Goal: Task Accomplishment & Management: Complete application form

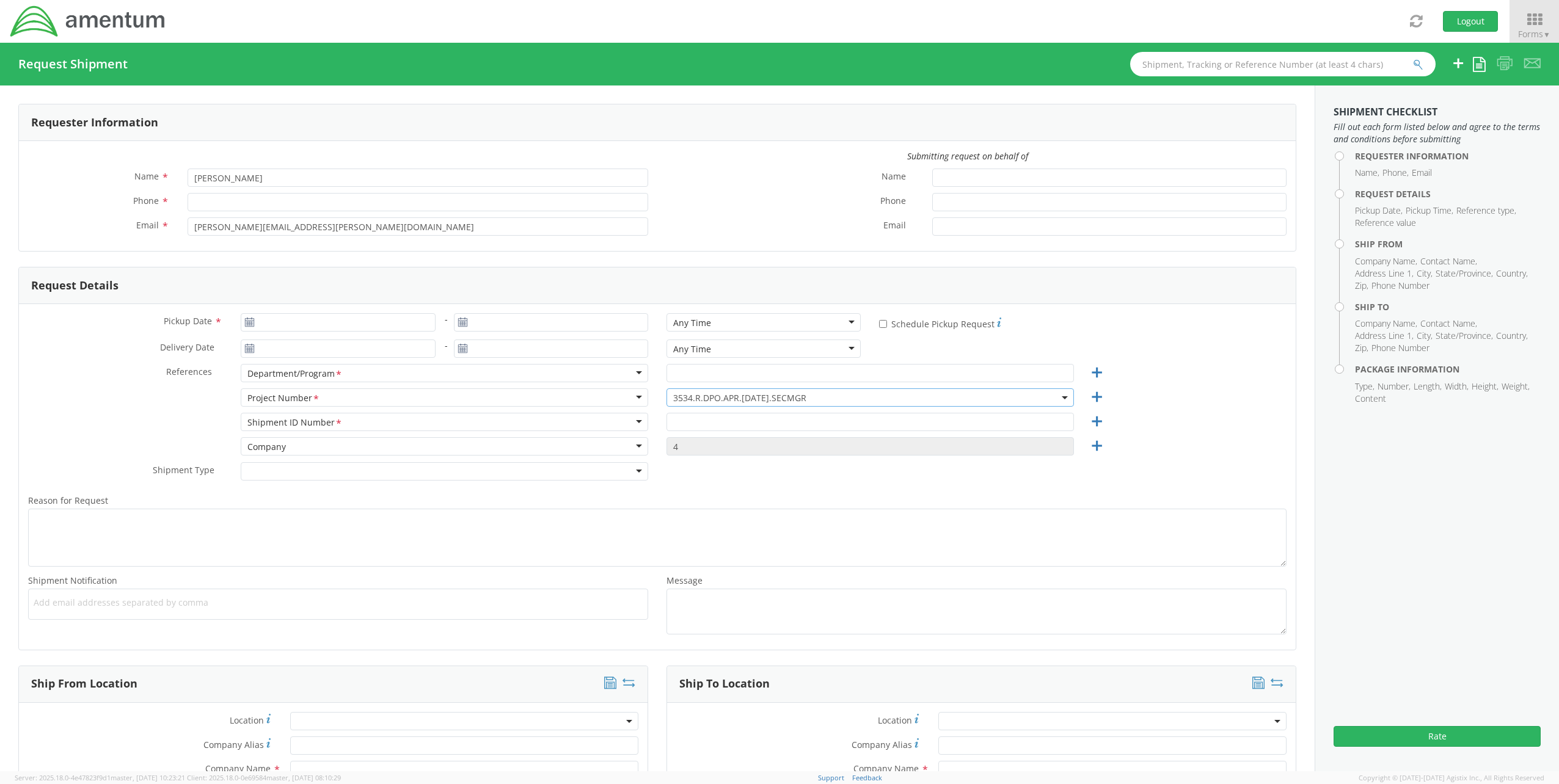
select select "3534.R.DPO.APR.[DATE].SECMGR"
click at [815, 397] on span "3534.R.DPO.APR.[DATE].SECMGR" at bounding box center [870, 397] width 394 height 12
click at [755, 419] on input "search" at bounding box center [869, 417] width 398 height 18
paste input "ADMN.600286.0000"
drag, startPoint x: 779, startPoint y: 414, endPoint x: 542, endPoint y: 402, distance: 237.3
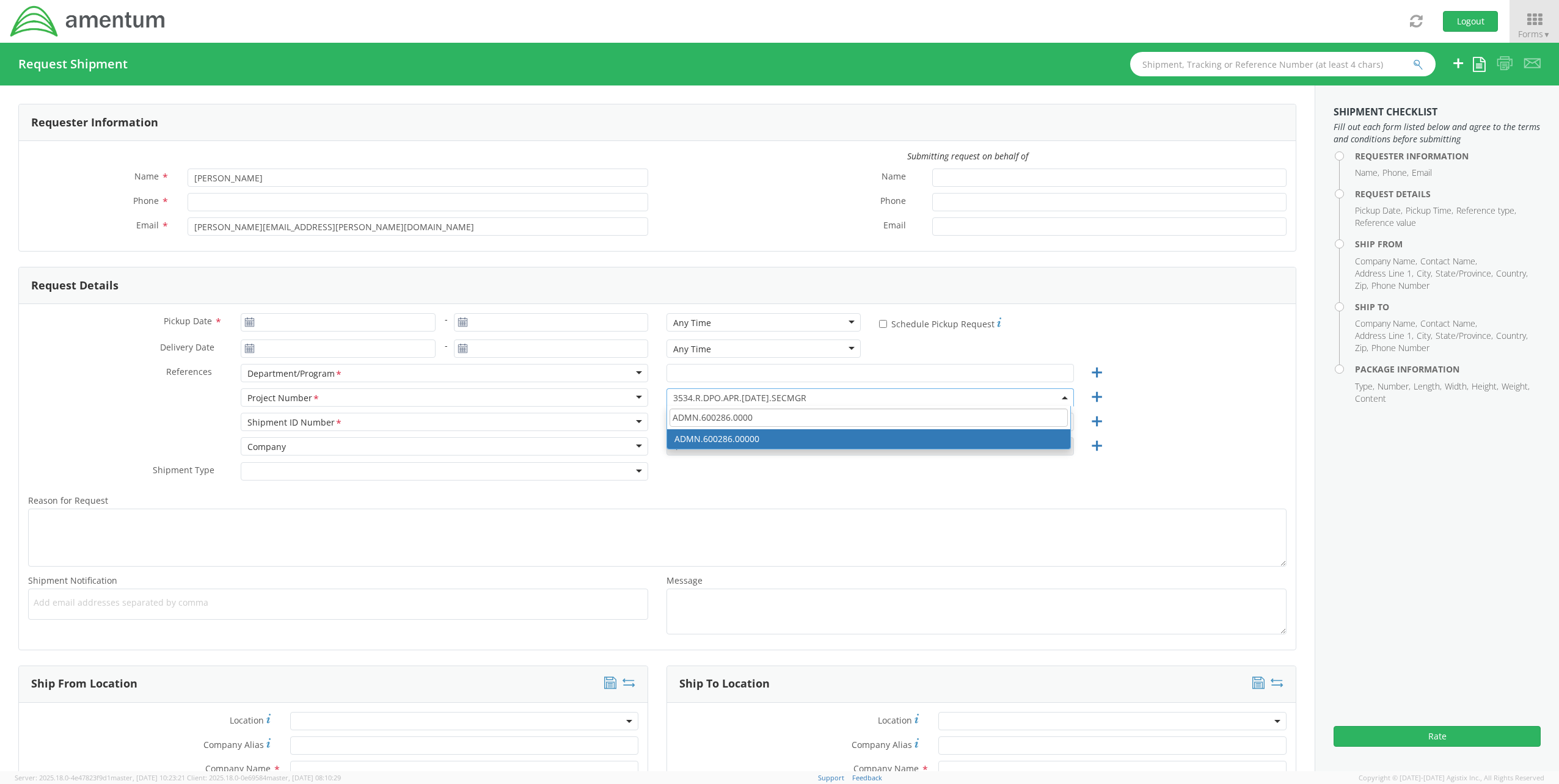
click at [542, 402] on div "Project Number <span class="required">*</span> Project Number * Account Type Ac…" at bounding box center [657, 400] width 1277 height 24
paste input "OVHD.100468.RI"
drag, startPoint x: 727, startPoint y: 419, endPoint x: 794, endPoint y: 418, distance: 67.0
click at [794, 418] on input "OVHD.100468.RI000" at bounding box center [869, 417] width 398 height 18
drag, startPoint x: 774, startPoint y: 420, endPoint x: 524, endPoint y: 401, distance: 250.7
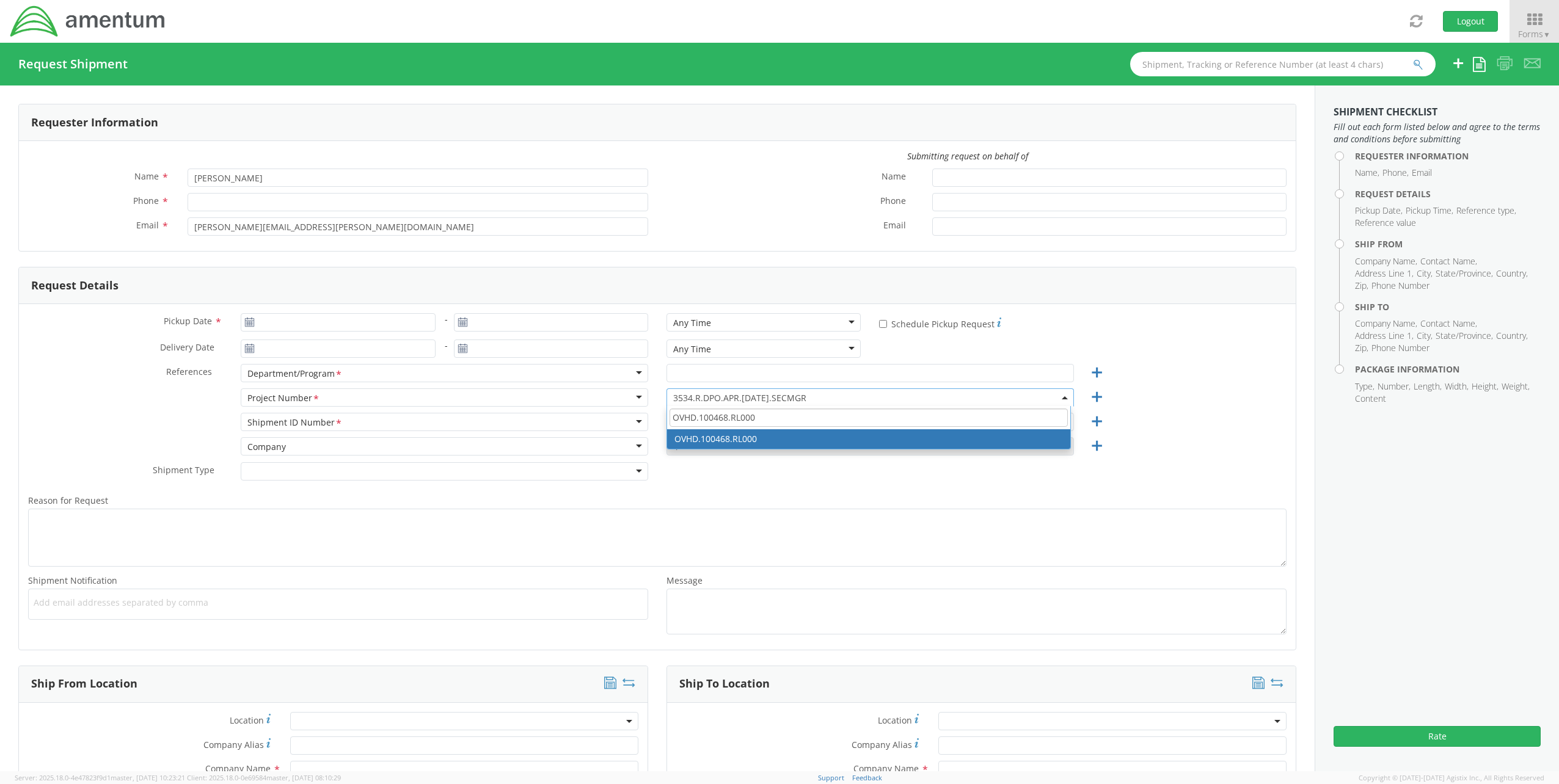
click at [527, 402] on div "Project Number <span class="required">*</span> Project Number * Account Type Ac…" at bounding box center [657, 400] width 1277 height 24
click at [775, 420] on input "OVHD.100468.RL000" at bounding box center [869, 417] width 398 height 18
drag, startPoint x: 779, startPoint y: 416, endPoint x: 496, endPoint y: 380, distance: 285.3
click at [496, 380] on div "Pickup Date * - Any Time Any Time Any Time 7:00 am - 10:00 am 10:00 am - 1:00 p…" at bounding box center [657, 477] width 1277 height 346
paste input "619.00"
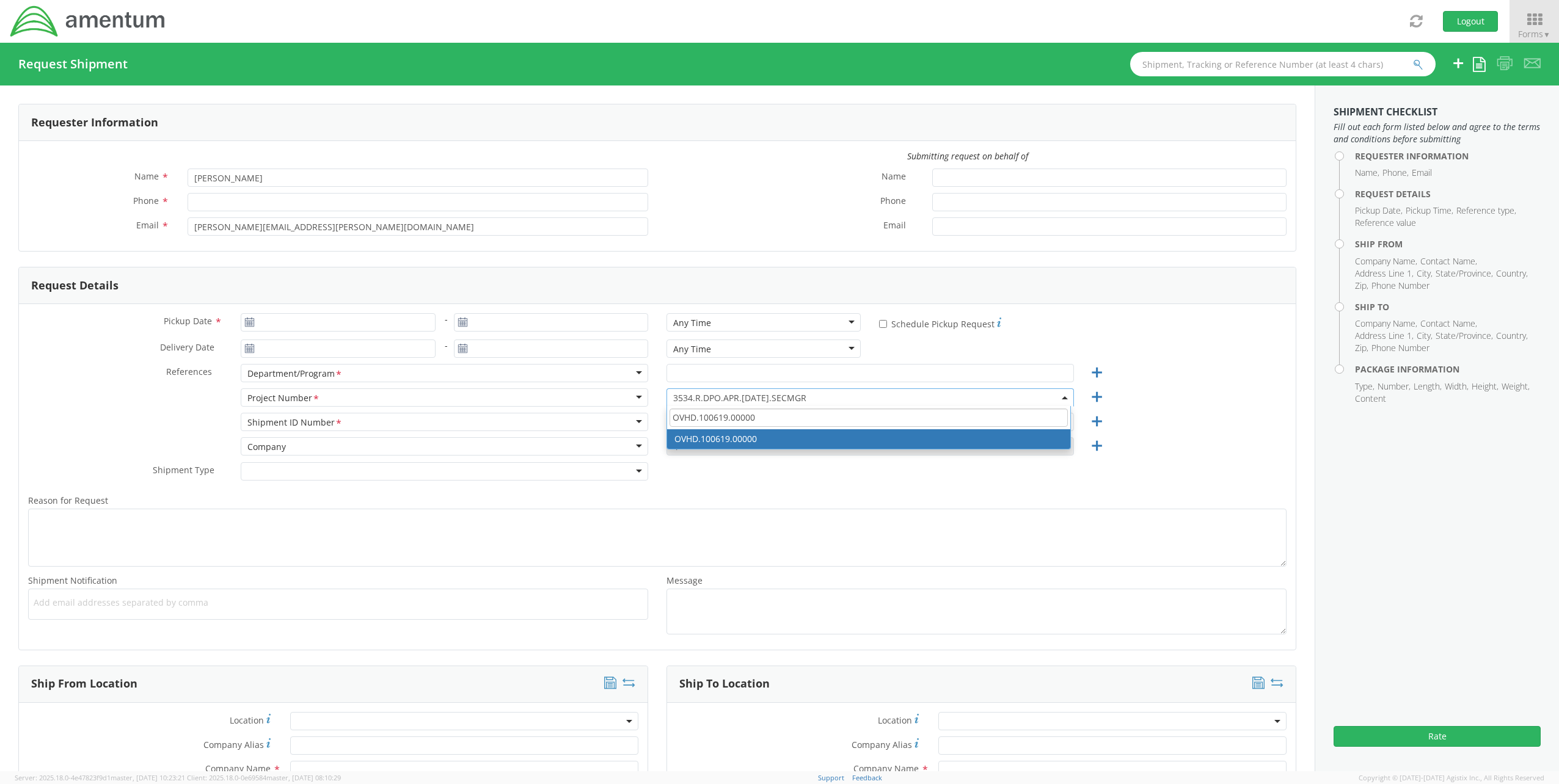
drag, startPoint x: 815, startPoint y: 412, endPoint x: 449, endPoint y: 383, distance: 367.1
click at [452, 383] on div "Pickup Date * - Any Time Any Time Any Time 7:00 am - 10:00 am 10:00 am - 1:00 p…" at bounding box center [657, 477] width 1277 height 346
paste input "ovhd.100523"
type input "ovhd.100523.00000"
type input "1"
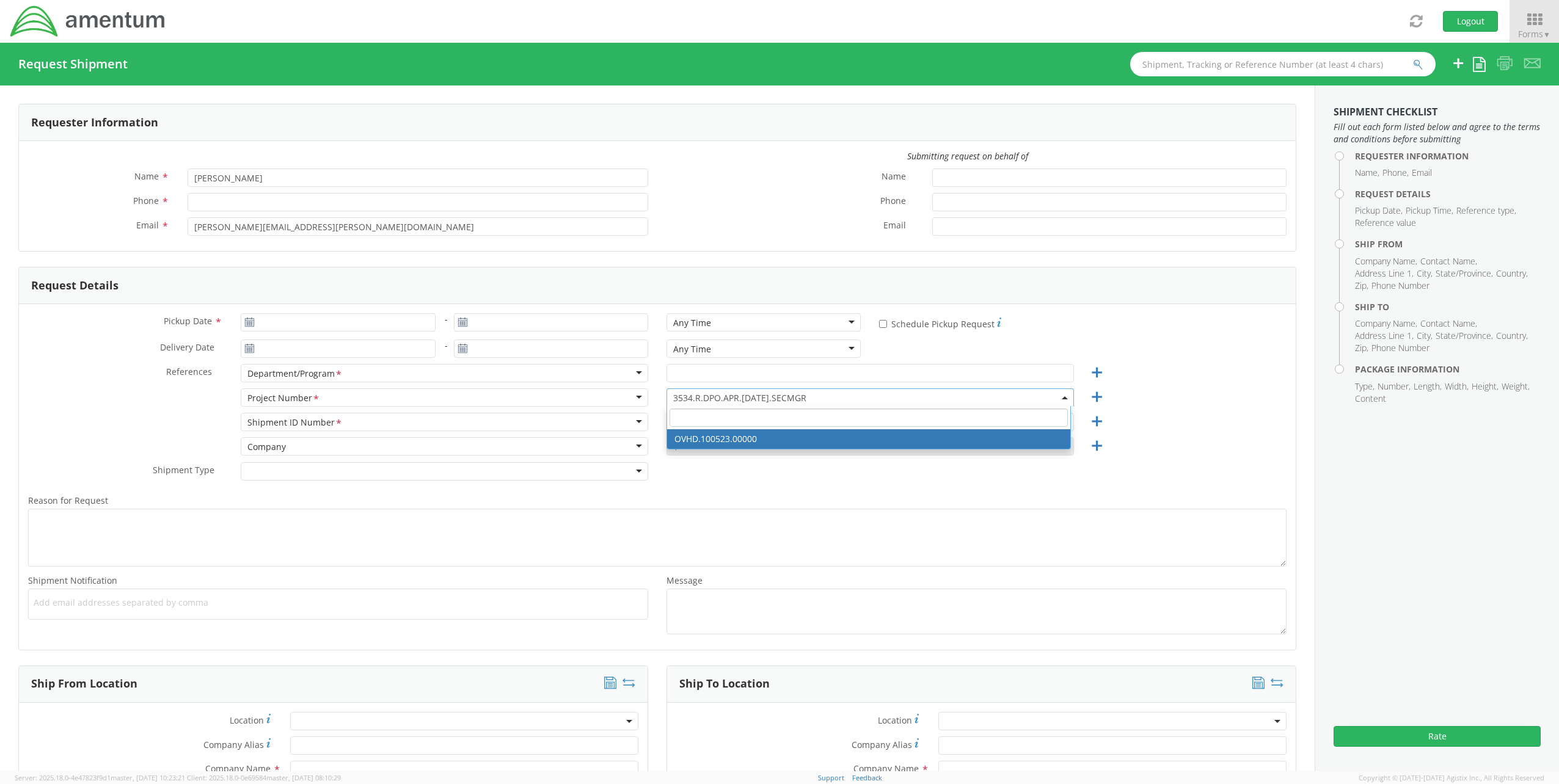
select select "OVHD.100523.00000"
click at [770, 397] on span "OVHD.100523.00000" at bounding box center [870, 397] width 394 height 12
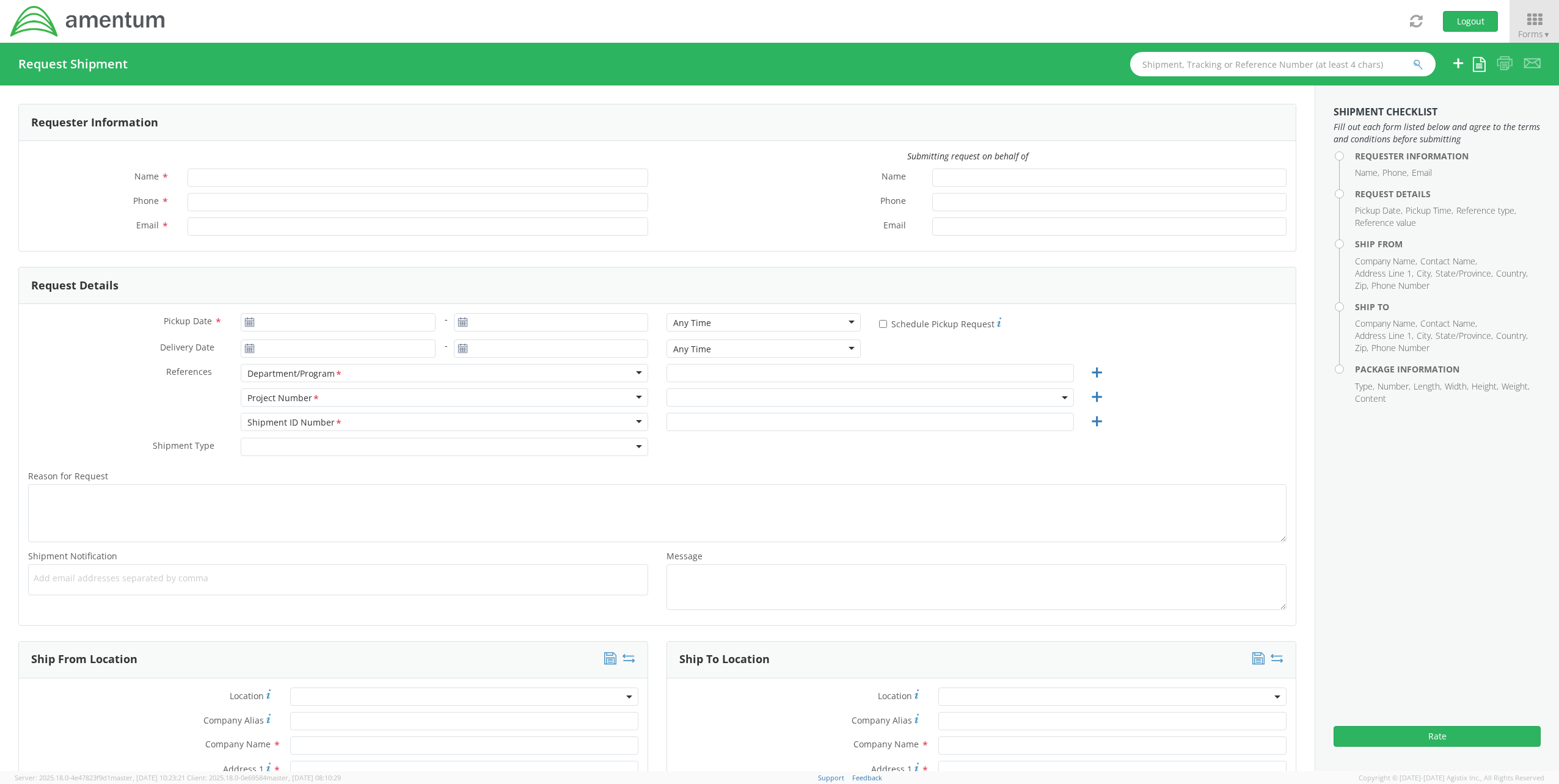
type input "[PERSON_NAME]"
type input "[PERSON_NAME][EMAIL_ADDRESS][PERSON_NAME][DOMAIN_NAME]"
drag, startPoint x: 788, startPoint y: 397, endPoint x: 784, endPoint y: 408, distance: 11.7
click at [788, 397] on span at bounding box center [870, 397] width 408 height 18
select select "ADMN.100123.DSKSP"
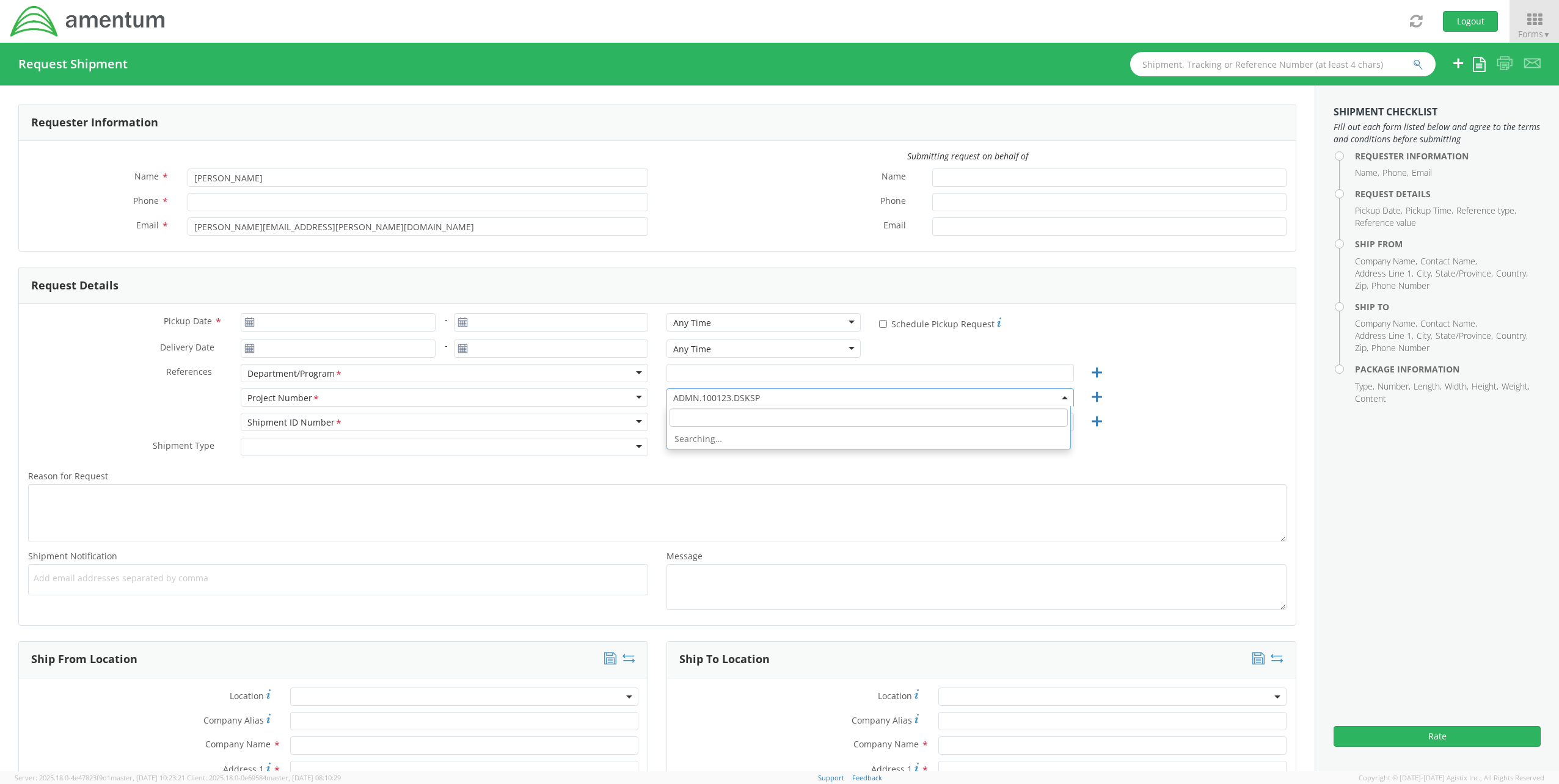
click at [758, 424] on input "search" at bounding box center [869, 417] width 398 height 18
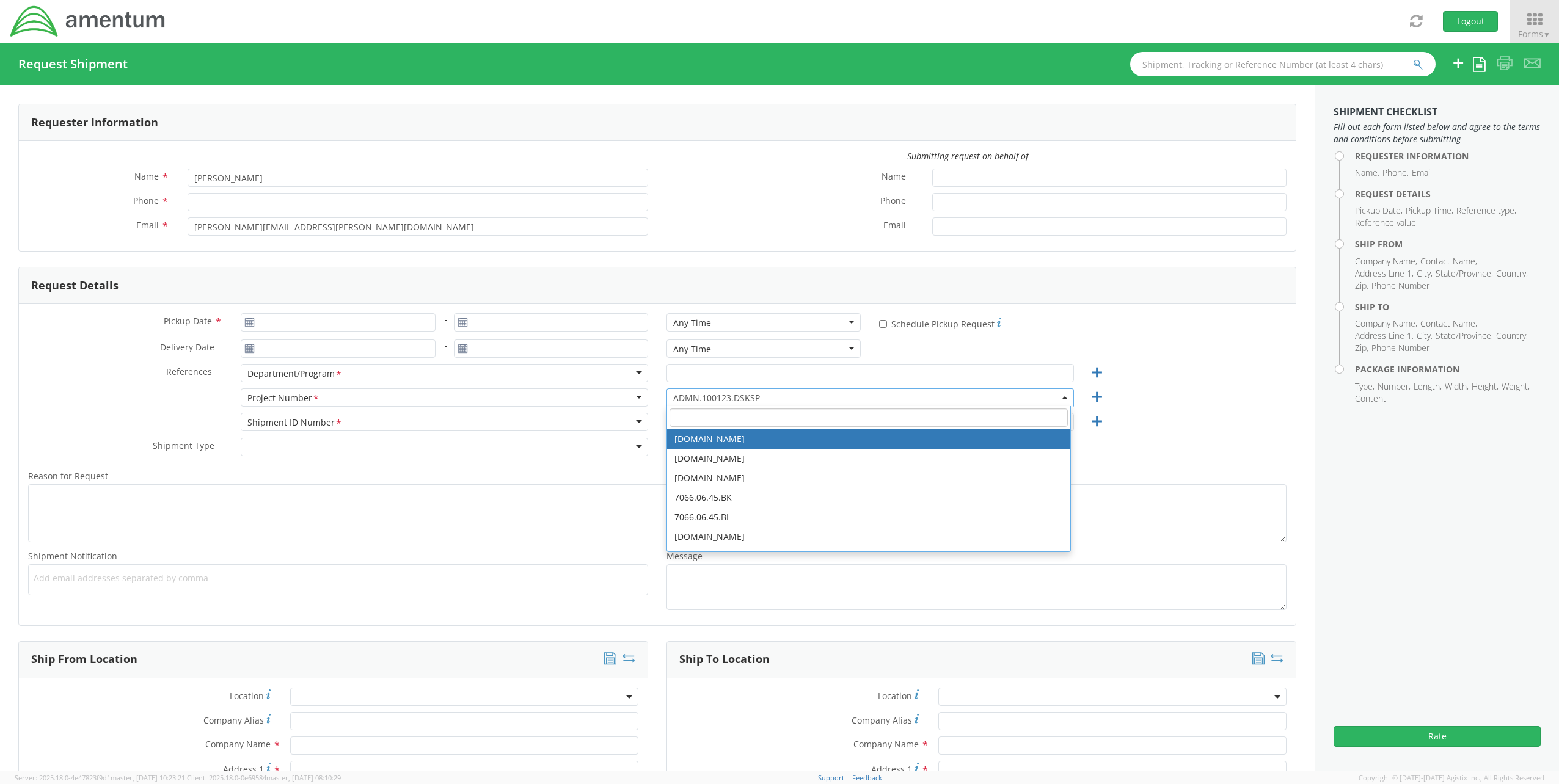
paste input "4X01.PS.00.1.0001.002"
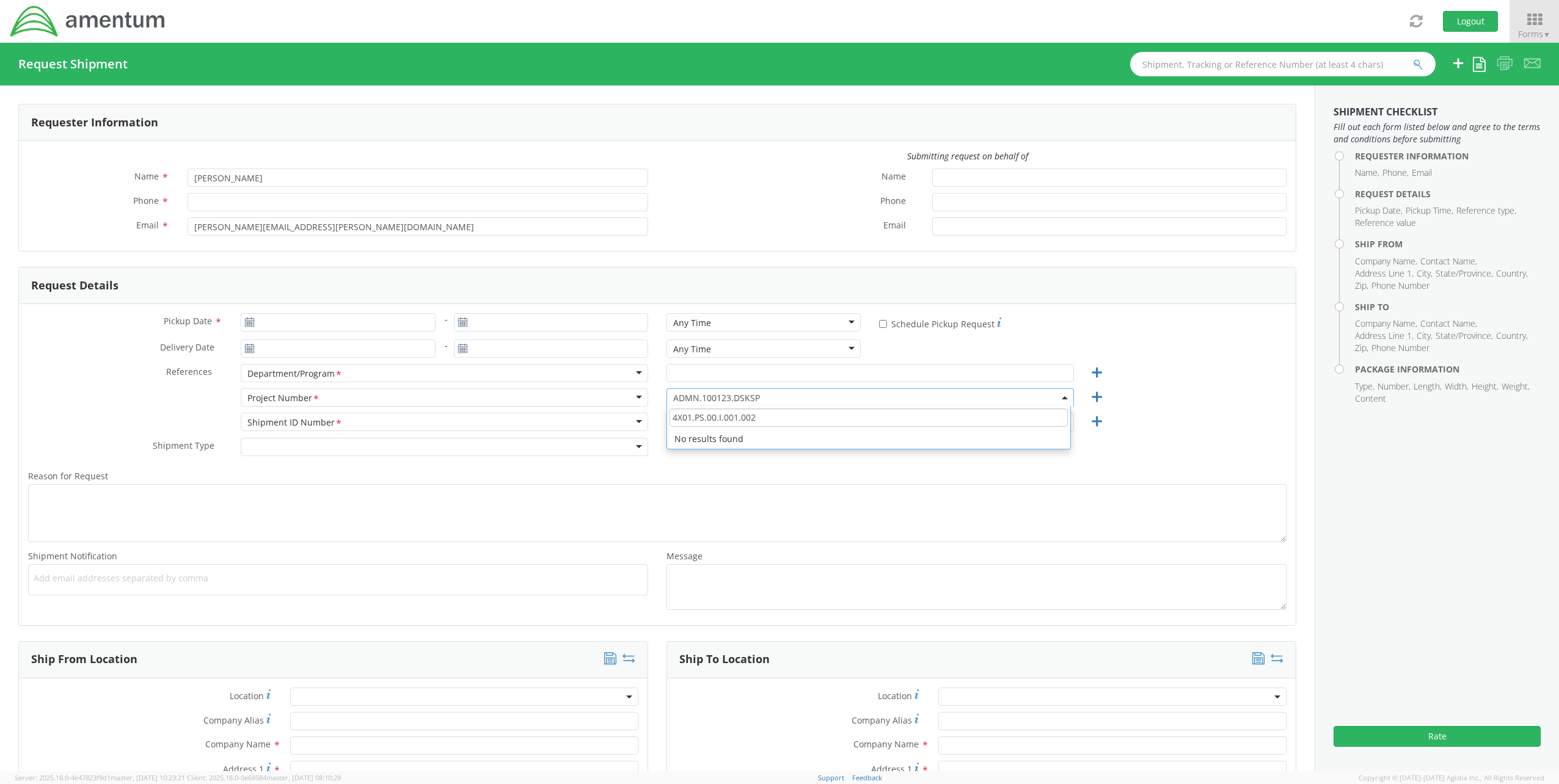
click at [821, 411] on input "4X01.PS.00.I.001.002" at bounding box center [869, 417] width 398 height 18
drag, startPoint x: 822, startPoint y: 412, endPoint x: 550, endPoint y: 402, distance: 272.2
click at [543, 401] on div "Project Number <span class="required">*</span> Project Number * Account Type Ac…" at bounding box center [657, 400] width 1277 height 24
type input "4X01.PS.00.I.0001.002"
